Goal: Find contact information: Find contact information

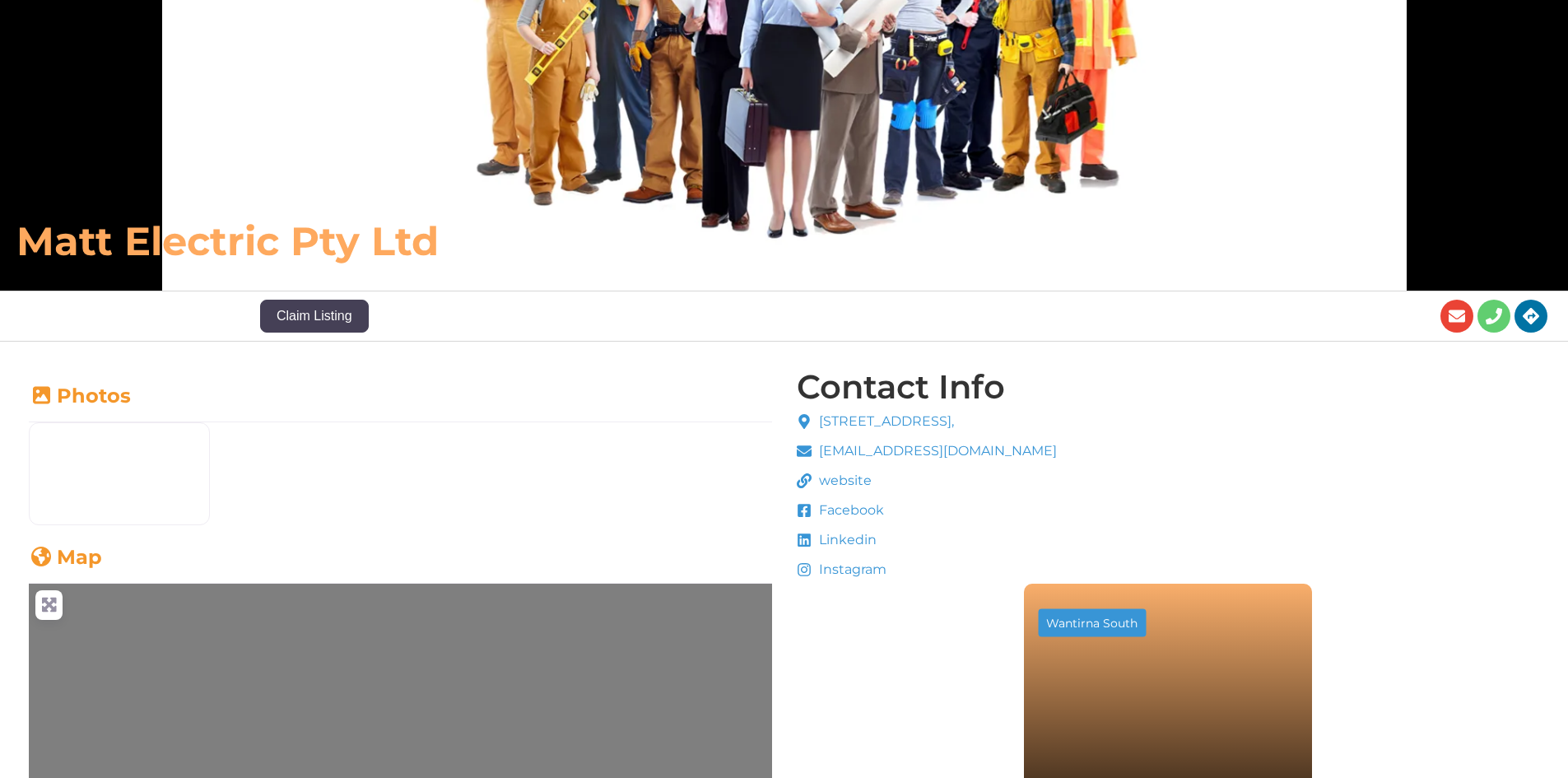
scroll to position [248, 0]
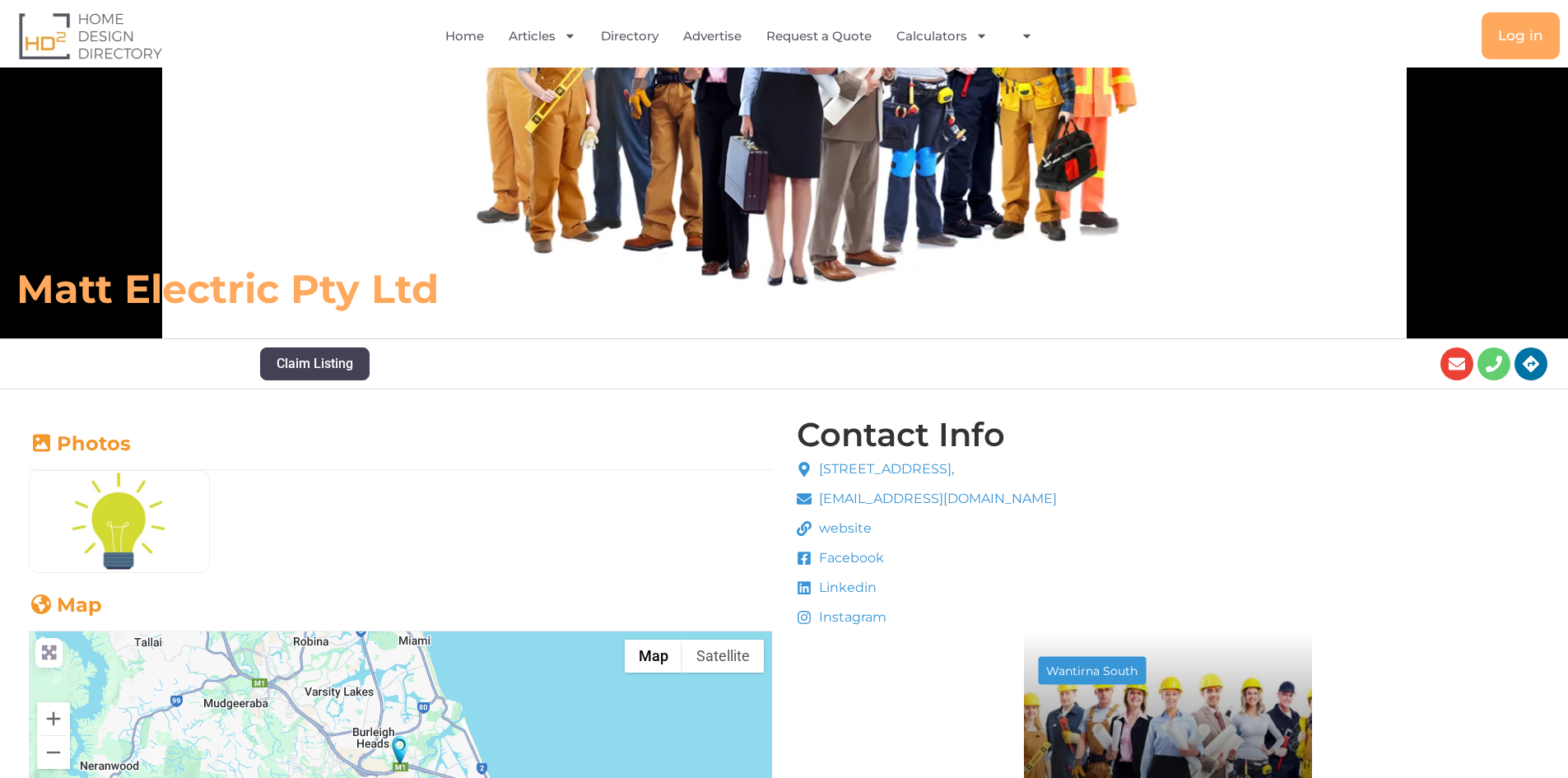
scroll to position [248, 0]
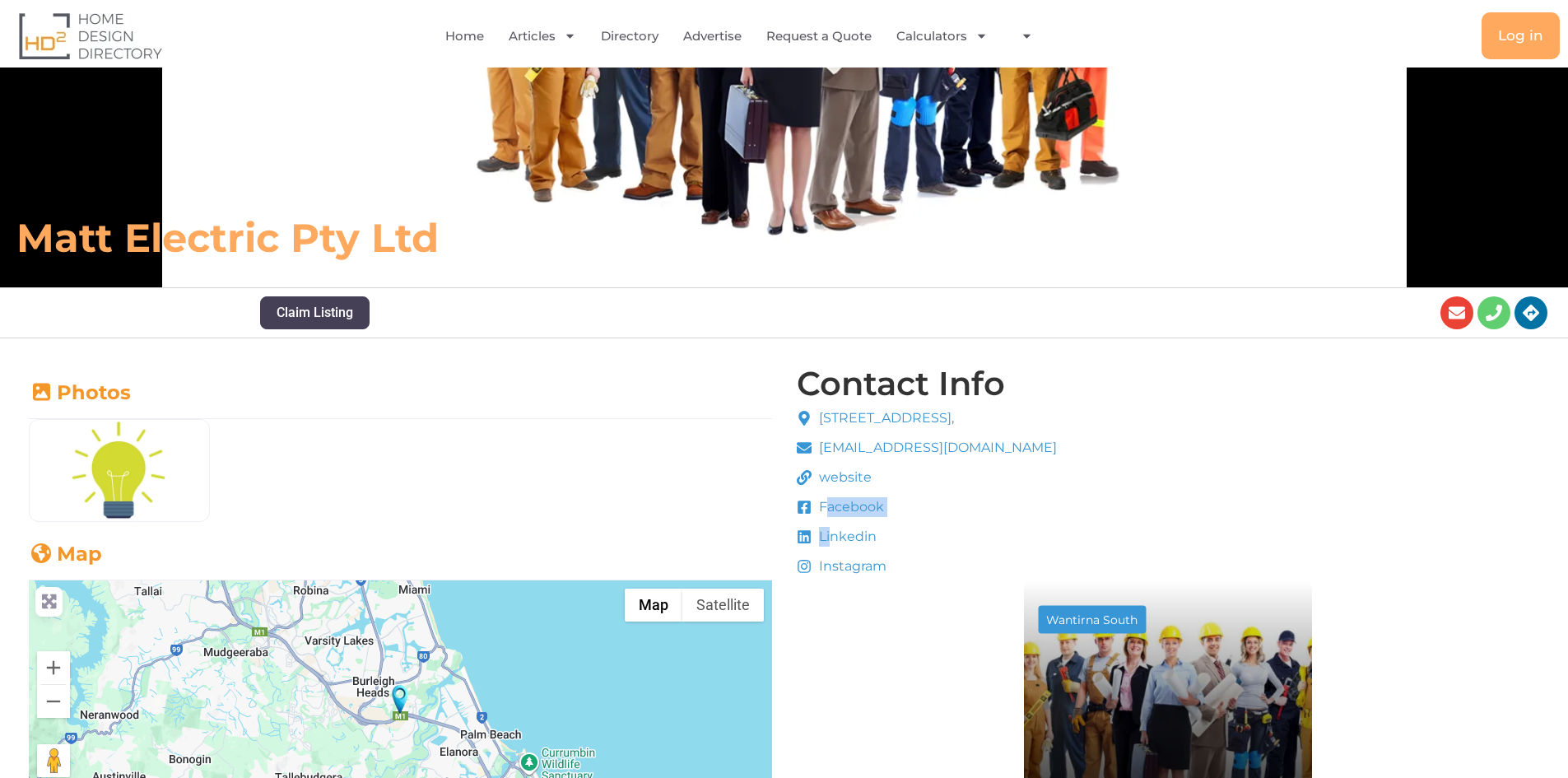
click at [831, 528] on ul "[STREET_ADDRESS], [EMAIL_ADDRESS][DOMAIN_NAME] website Facebook Linkedin Instag…" at bounding box center [928, 492] width 261 height 168
click at [904, 490] on li "website" at bounding box center [928, 479] width 261 height 25
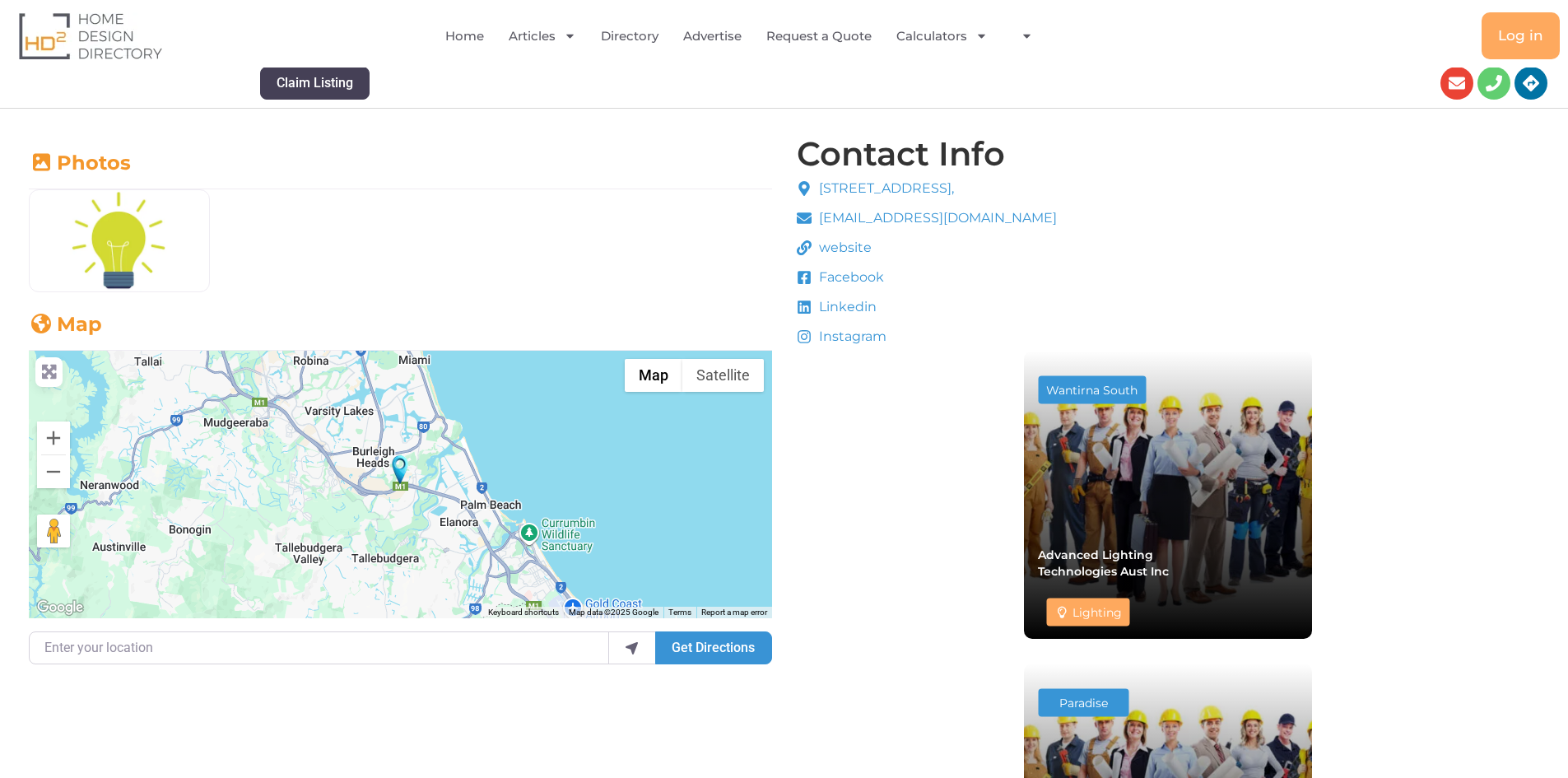
scroll to position [438, 0]
